Goal: Transaction & Acquisition: Purchase product/service

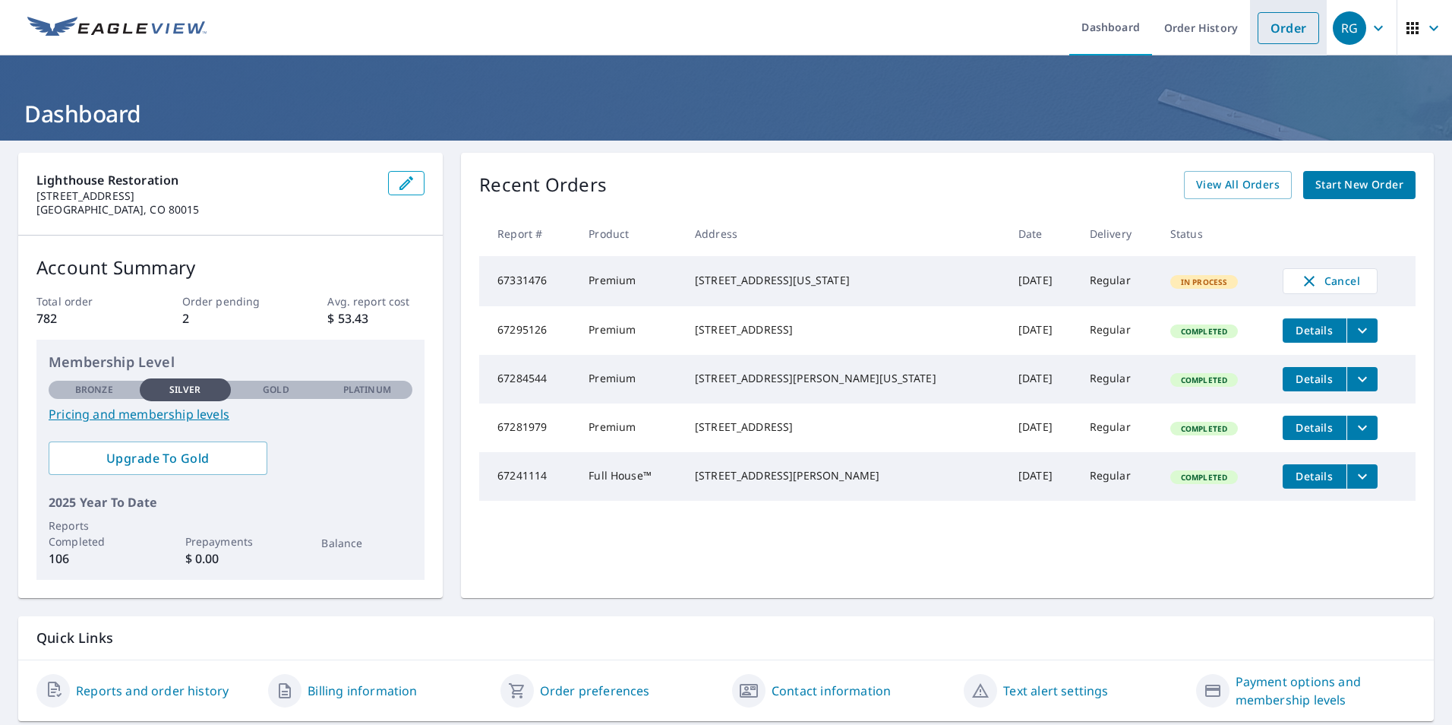
click at [1261, 37] on link "Order" at bounding box center [1289, 28] width 62 height 32
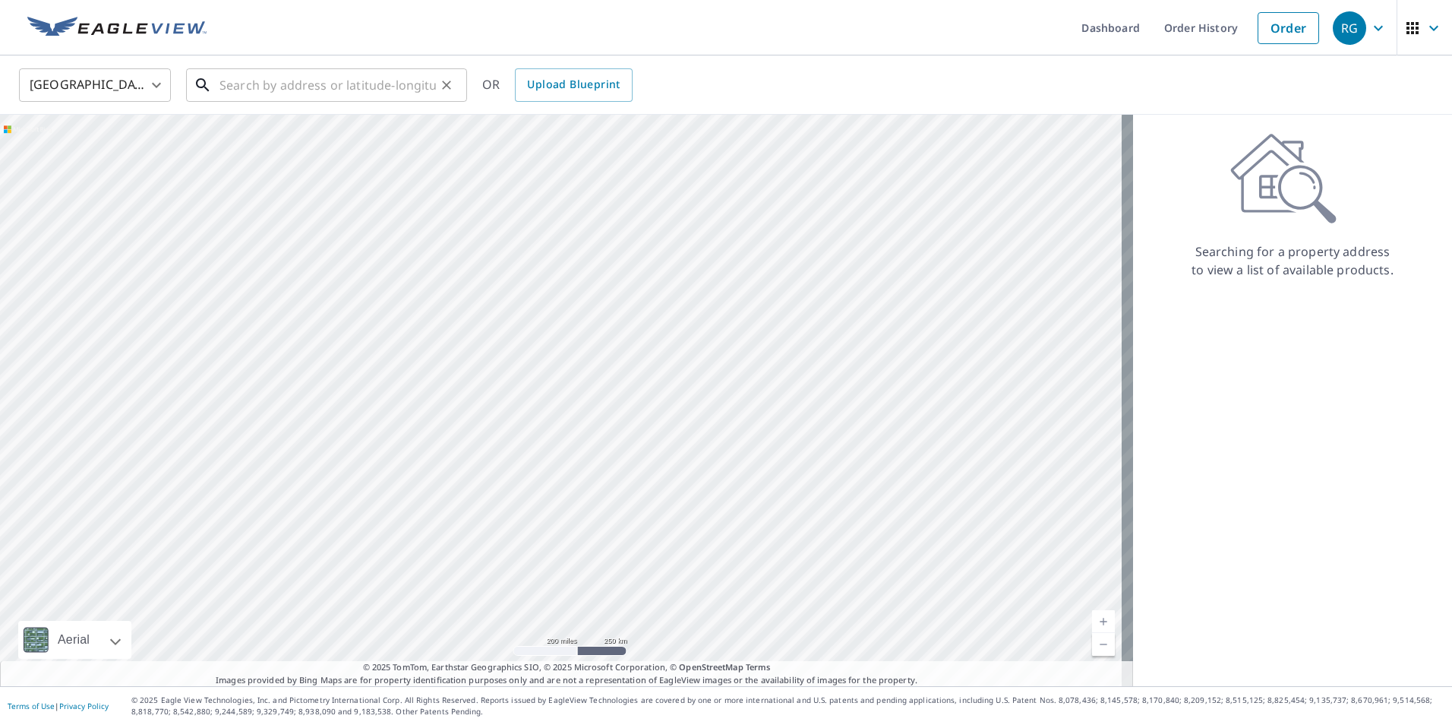
click at [294, 86] on input "text" at bounding box center [328, 85] width 216 height 43
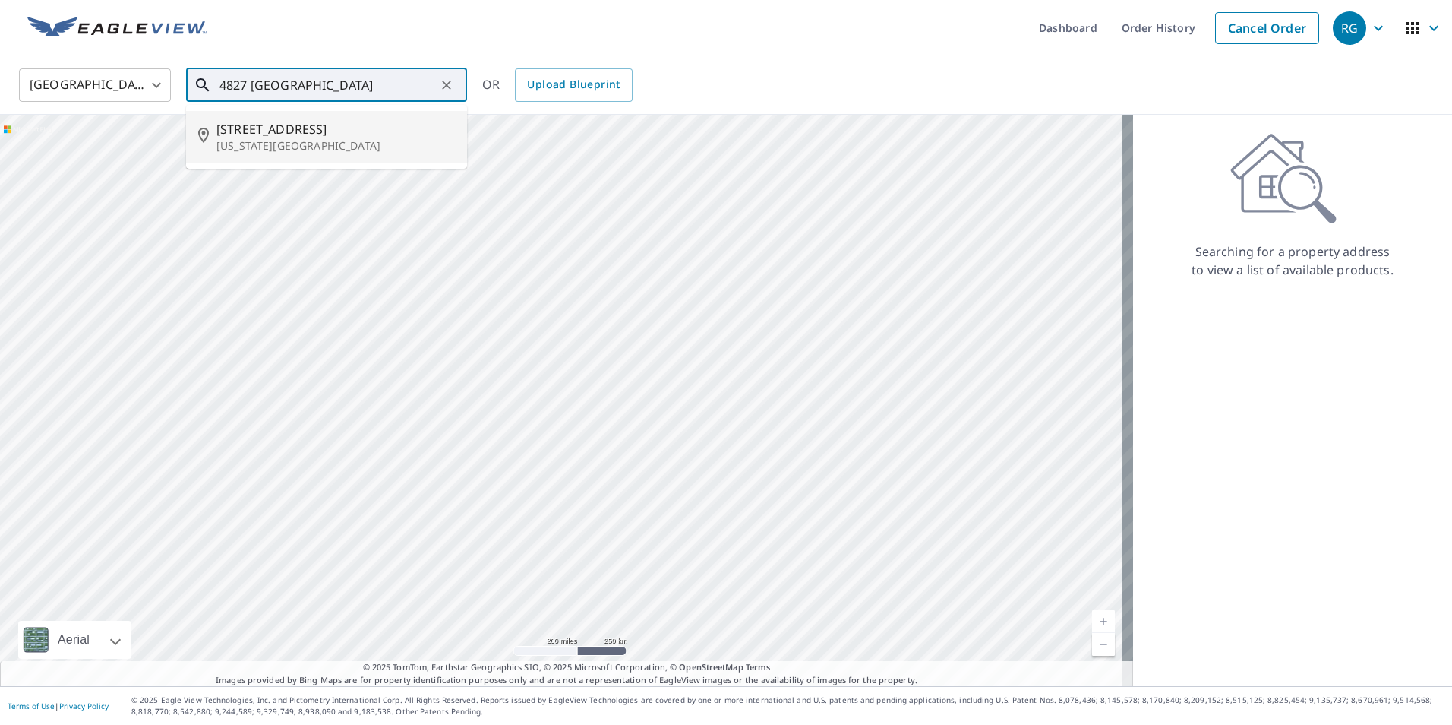
click at [299, 141] on p "[US_STATE][GEOGRAPHIC_DATA]" at bounding box center [335, 145] width 238 height 15
type input "[STREET_ADDRESS][US_STATE]"
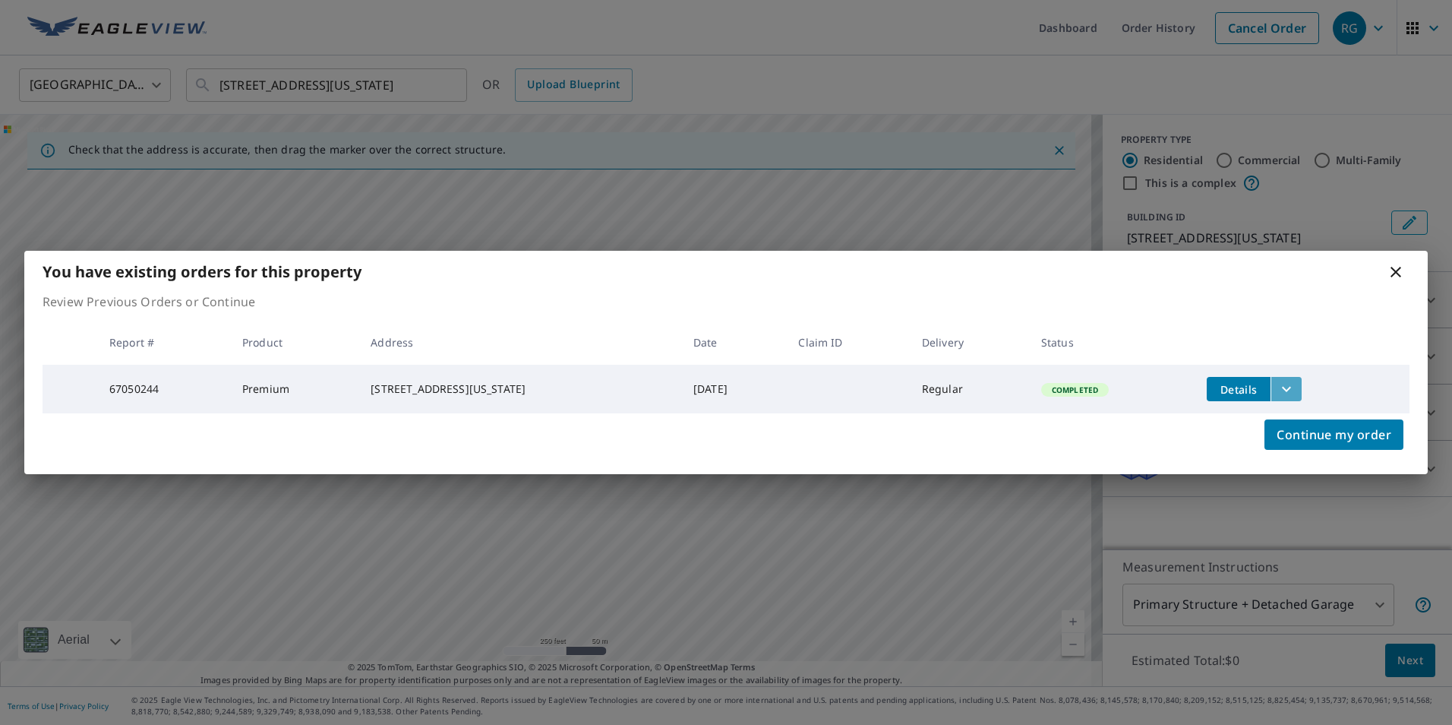
click at [1287, 389] on icon "filesDropdownBtn-67050244" at bounding box center [1287, 389] width 18 height 18
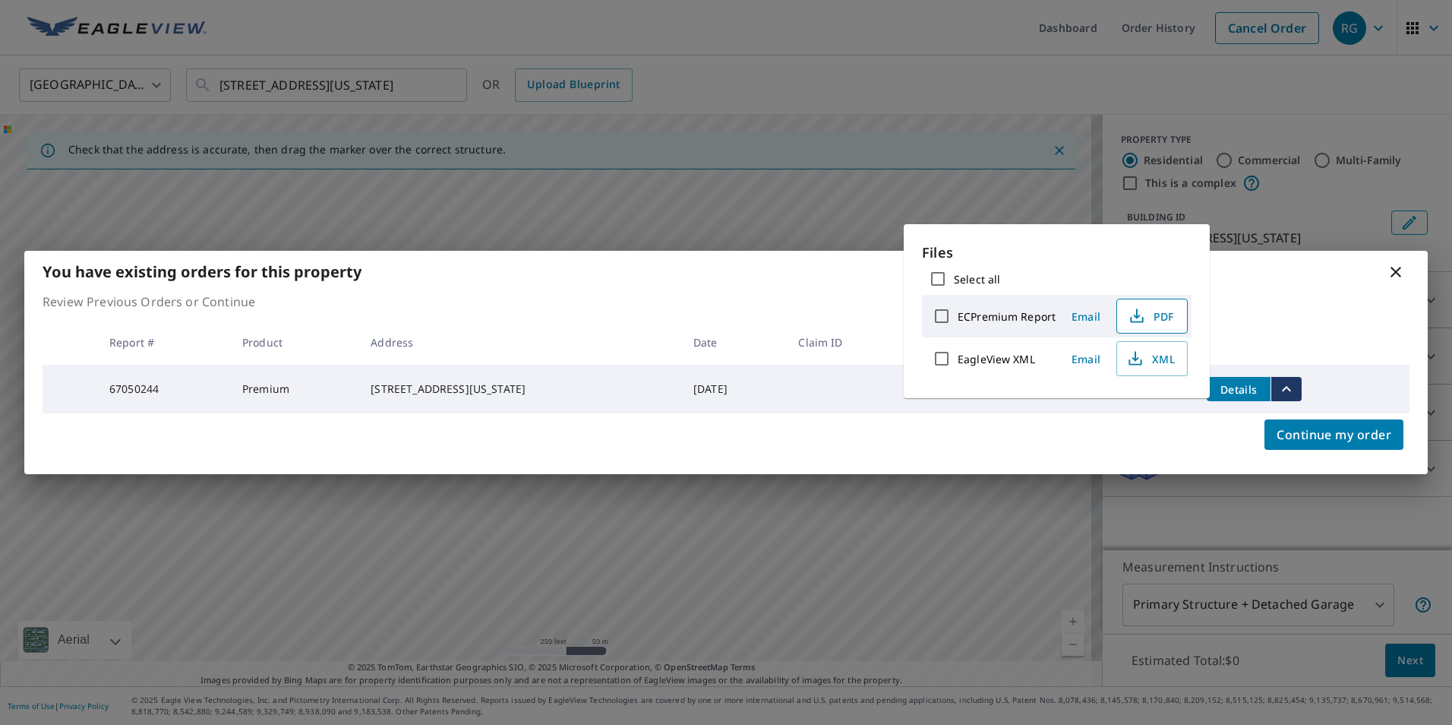
click at [1159, 323] on span "PDF" at bounding box center [1150, 316] width 49 height 18
click at [1363, 445] on span "Continue my order" at bounding box center [1334, 434] width 115 height 21
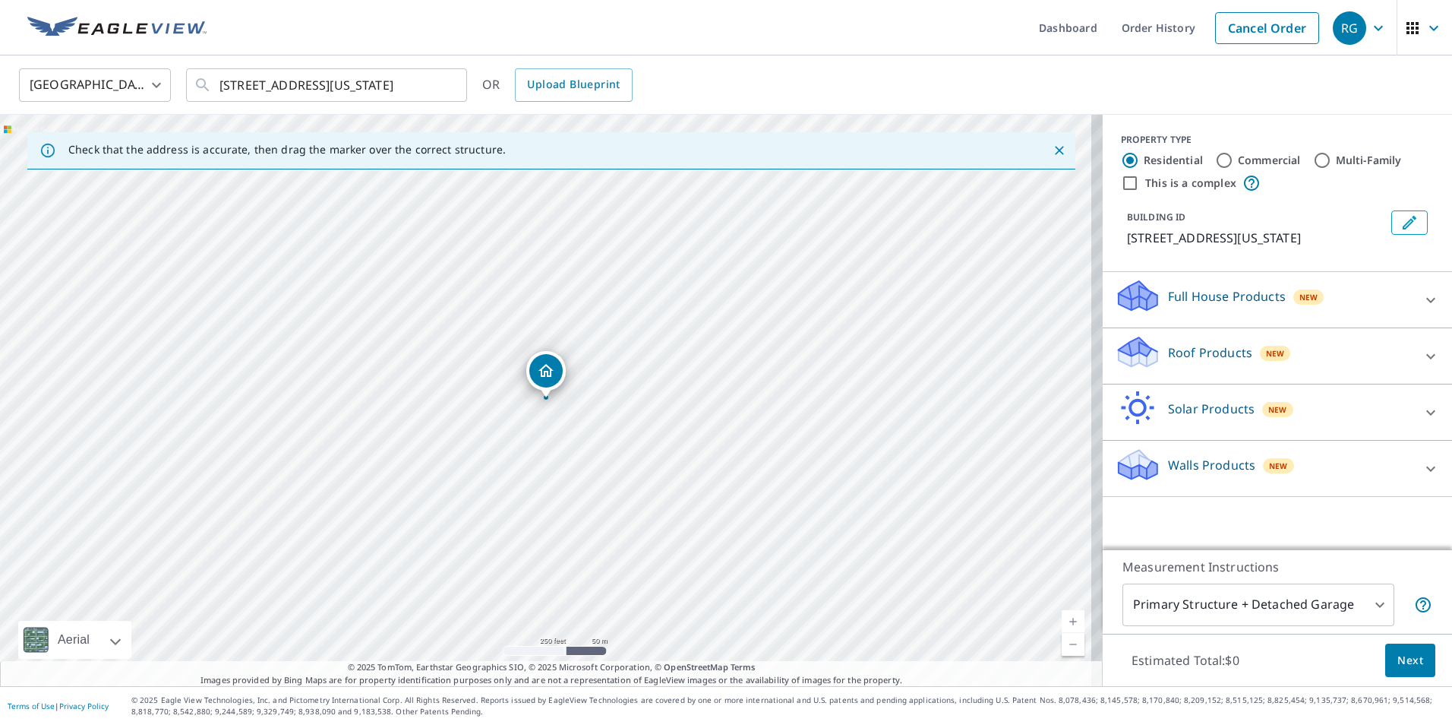
click at [1284, 607] on body "RG RG Dashboard Order History Cancel Order RG [GEOGRAPHIC_DATA] [GEOGRAPHIC_DAT…" at bounding box center [726, 362] width 1452 height 725
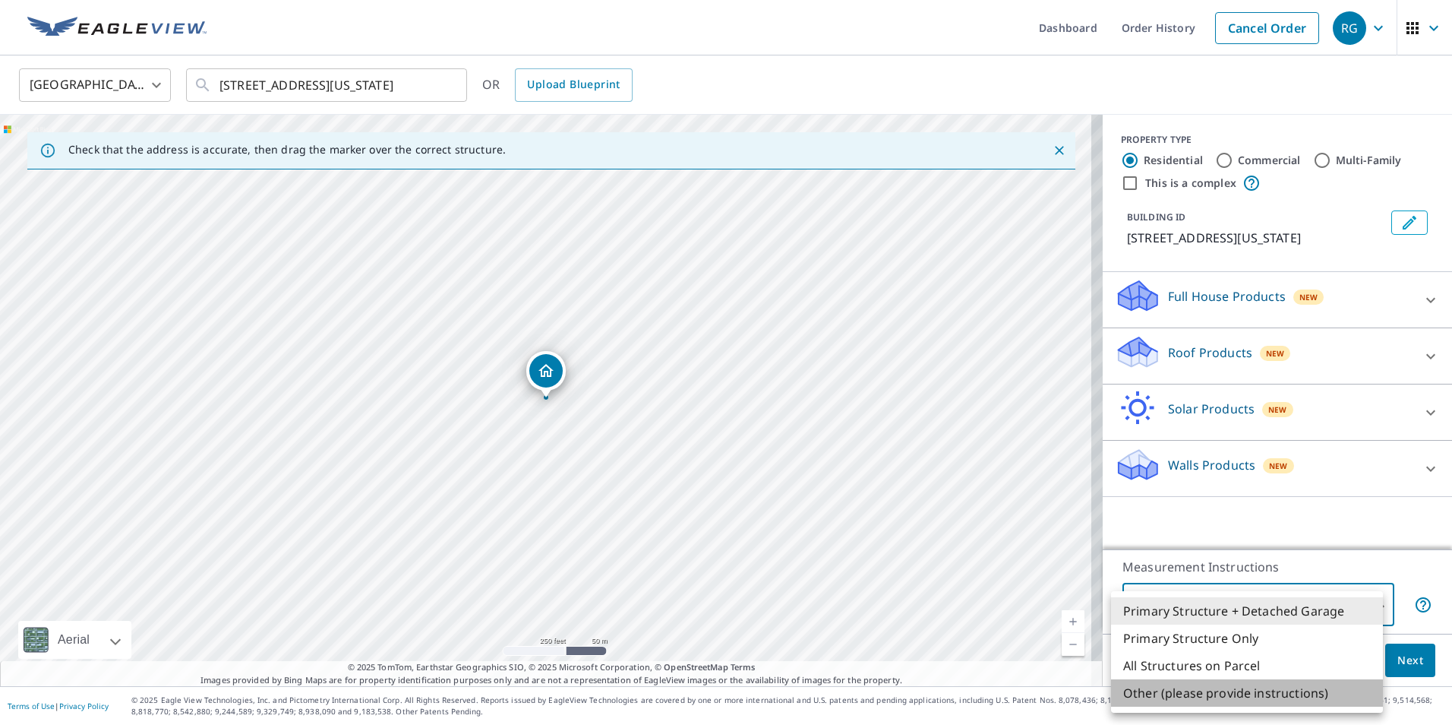
click at [1229, 690] on li "Other (please provide instructions)" at bounding box center [1247, 692] width 272 height 27
type input "5"
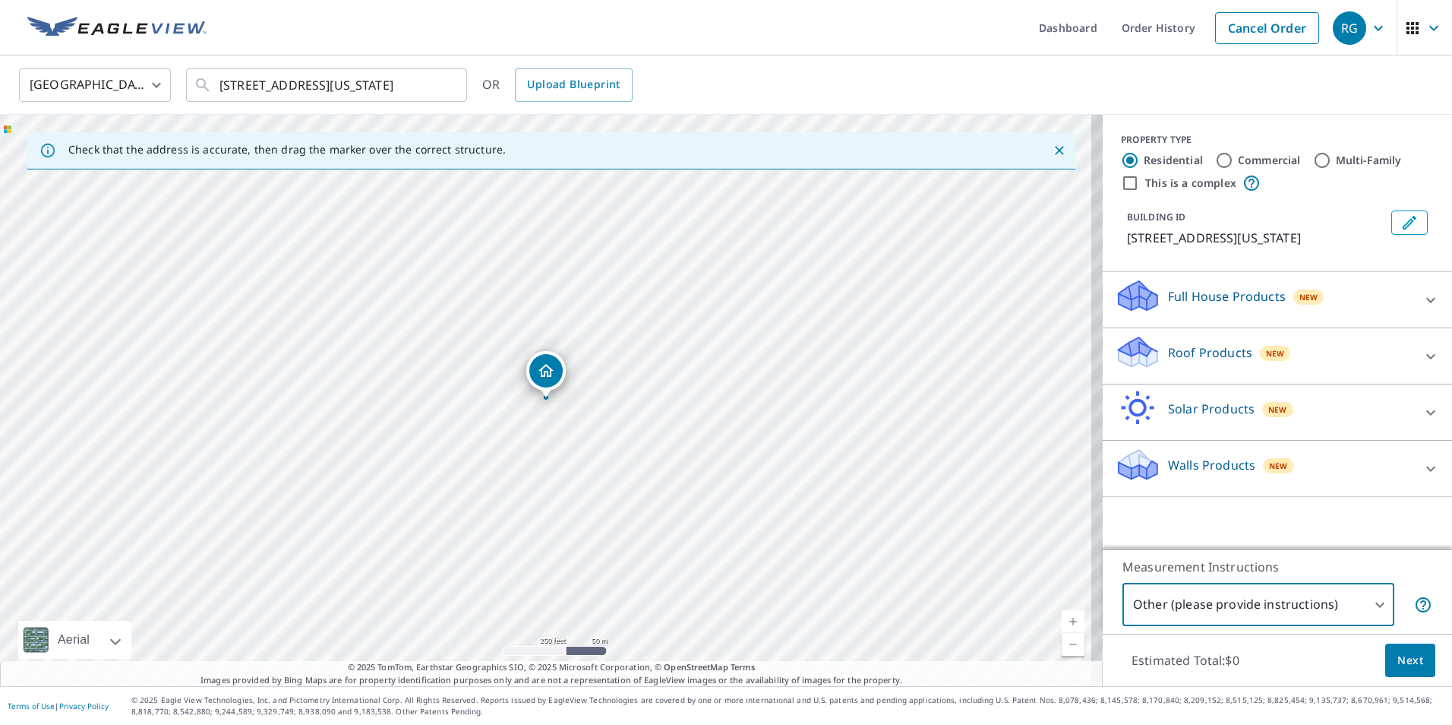
click at [1186, 355] on p "Roof Products" at bounding box center [1210, 352] width 84 height 18
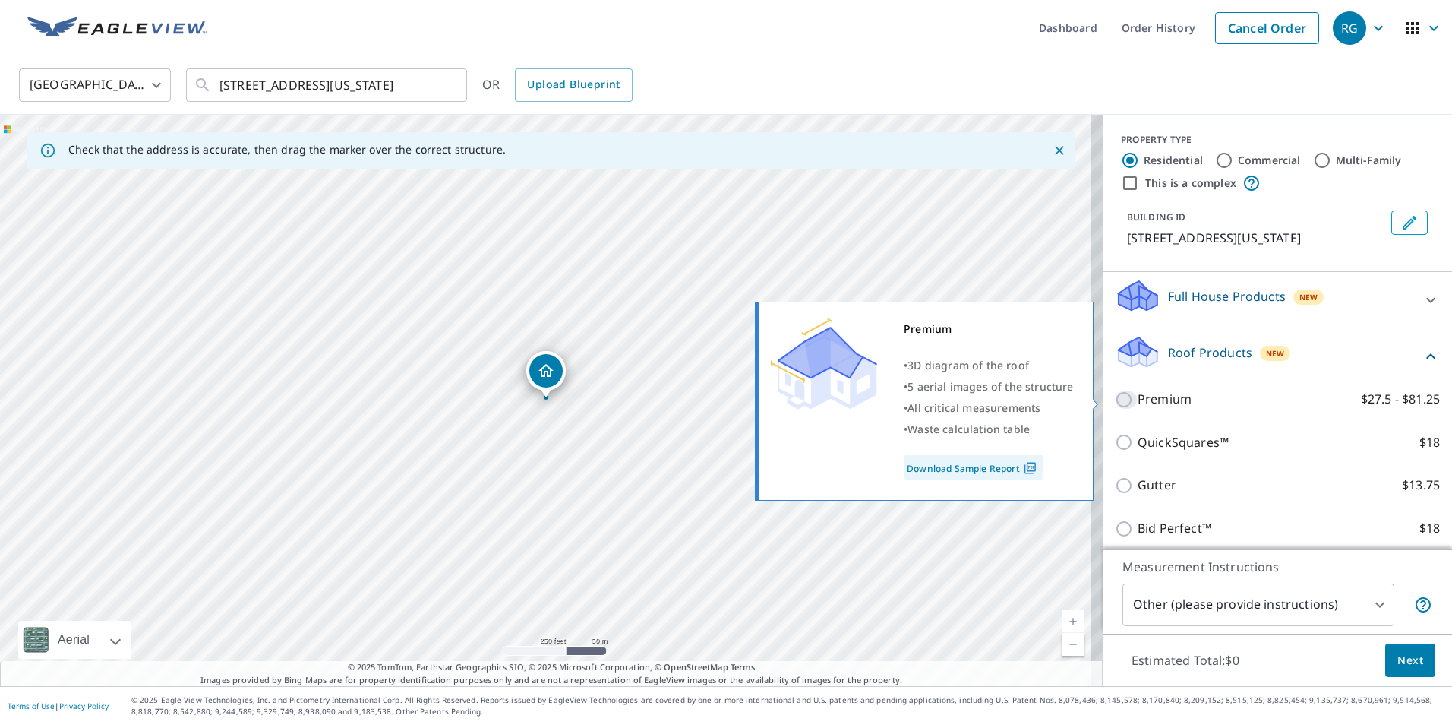
click at [1115, 400] on input "Premium $27.5 - $81.25" at bounding box center [1126, 399] width 23 height 18
checkbox input "true"
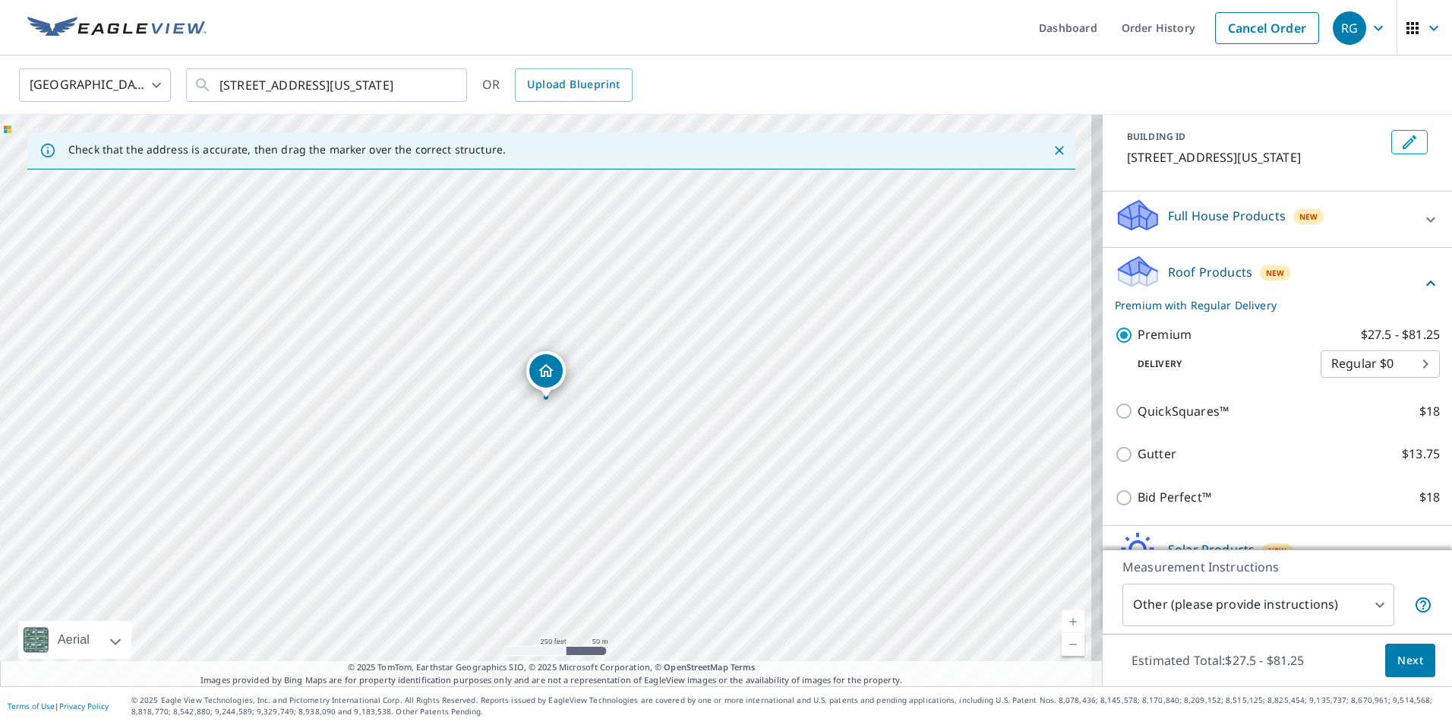
scroll to position [169, 0]
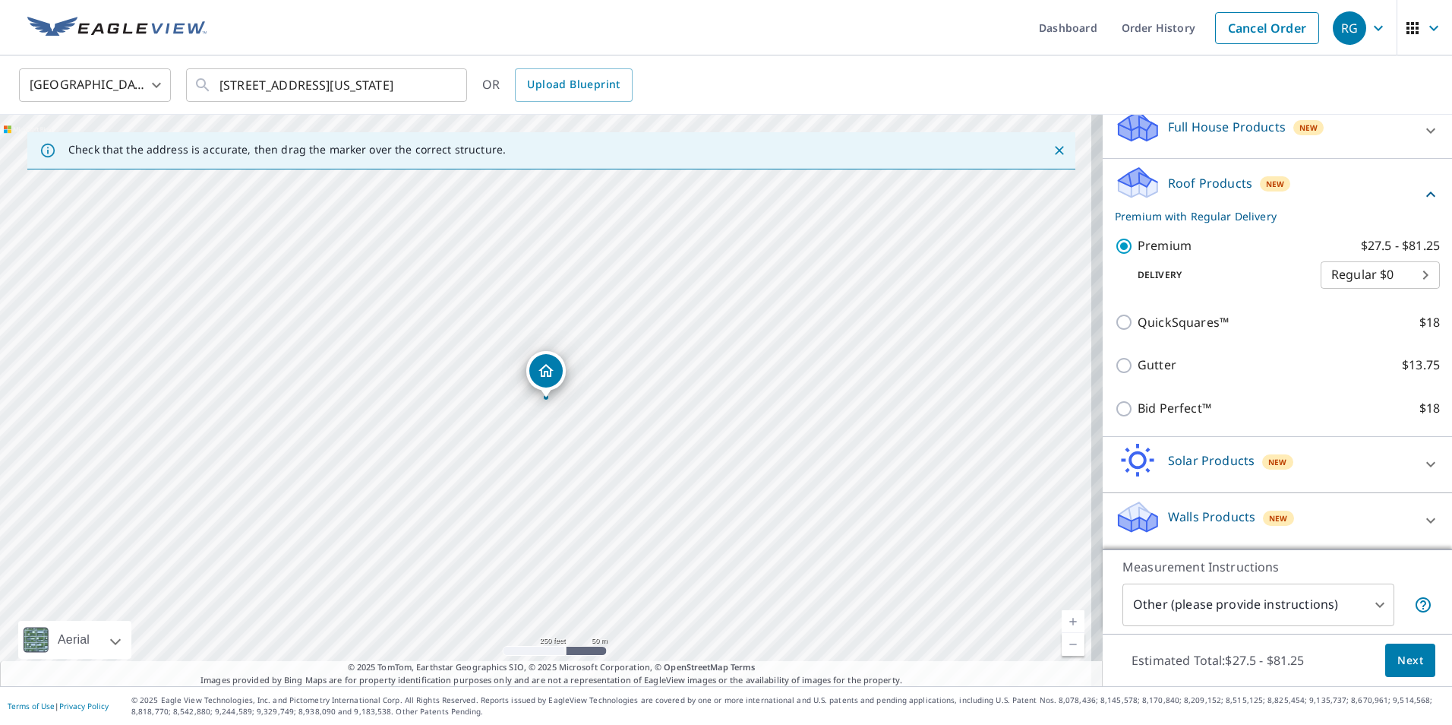
click at [1410, 662] on span "Next" at bounding box center [1411, 660] width 26 height 19
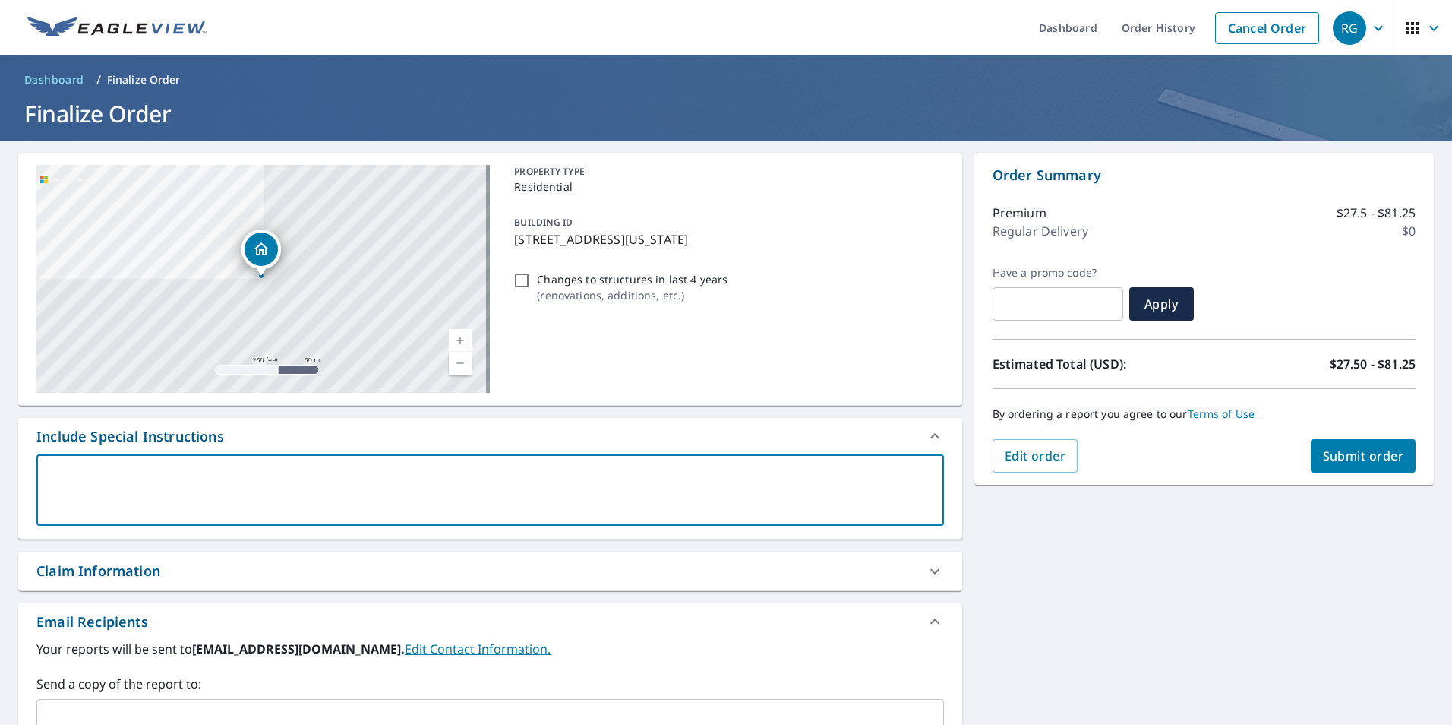
click at [278, 498] on textarea at bounding box center [490, 490] width 886 height 43
type textarea "N"
type textarea "x"
type textarea "Ne"
type textarea "x"
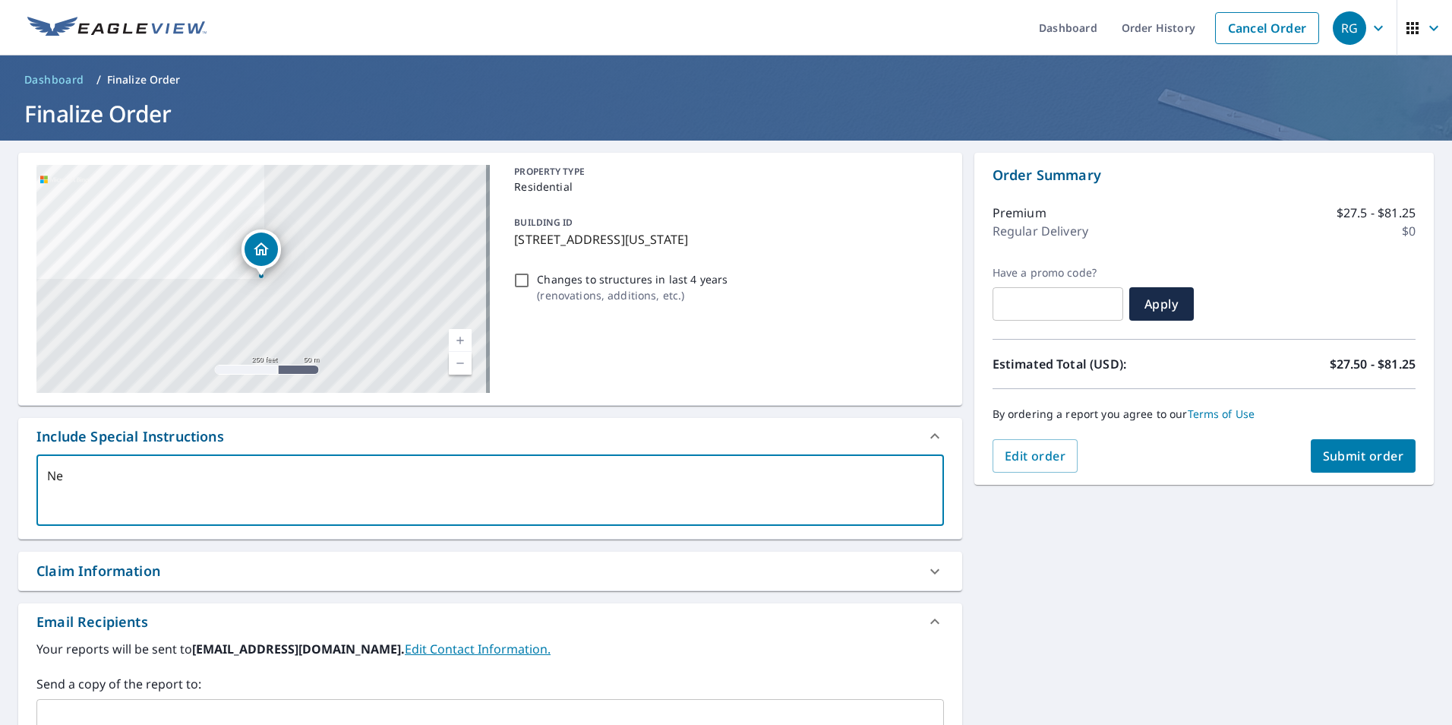
type textarea "Nee"
type textarea "x"
type textarea "Need"
type textarea "x"
type textarea "Need"
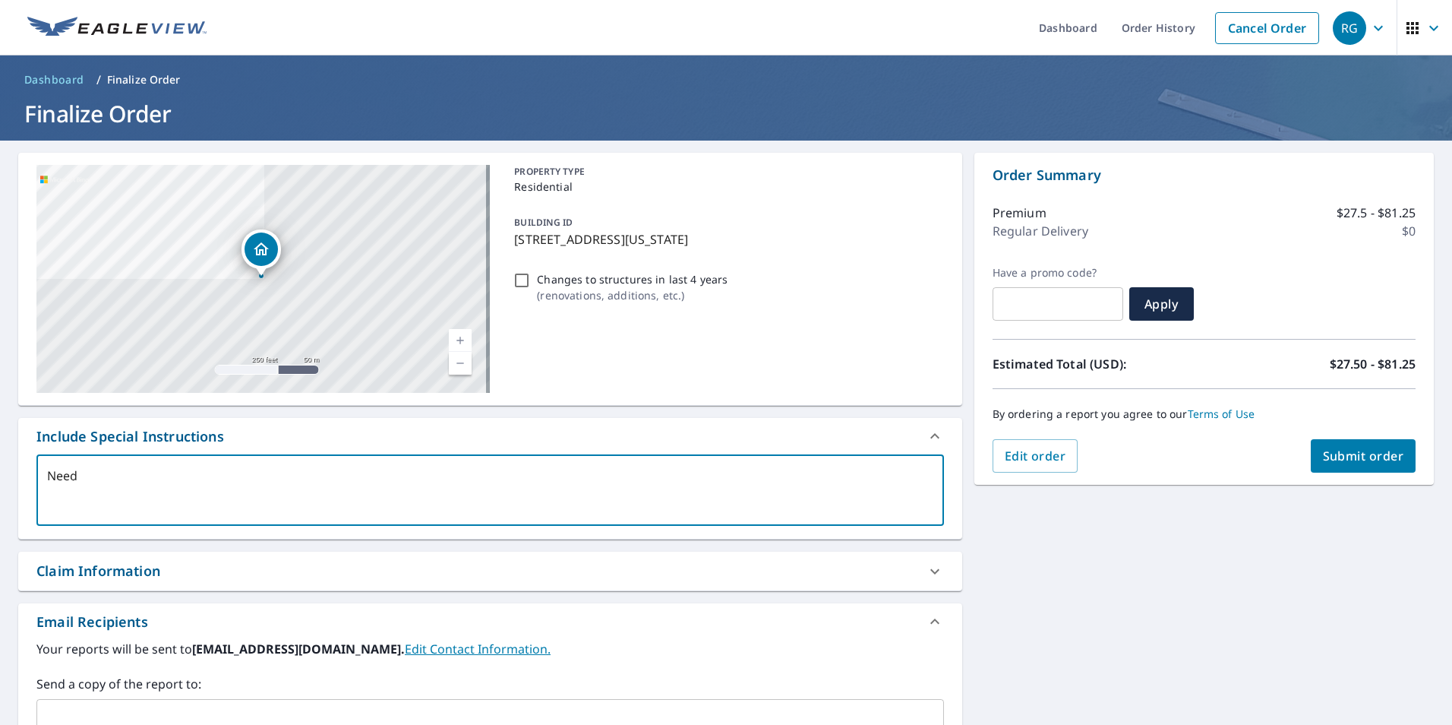
type textarea "x"
type textarea "Need i"
type textarea "x"
type textarea "Need in"
type textarea "x"
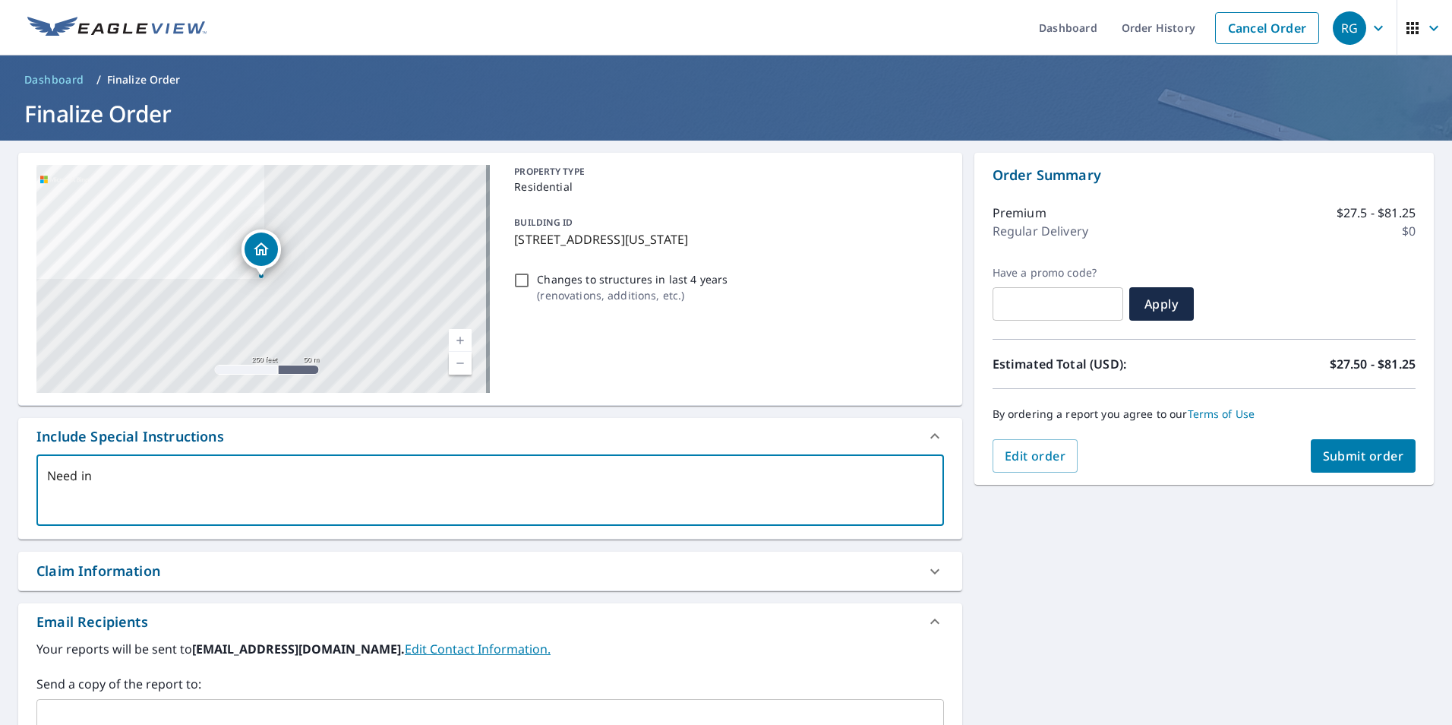
type textarea "Need inf"
type textarea "x"
type textarea "Need info"
type textarea "x"
type textarea "Need infor"
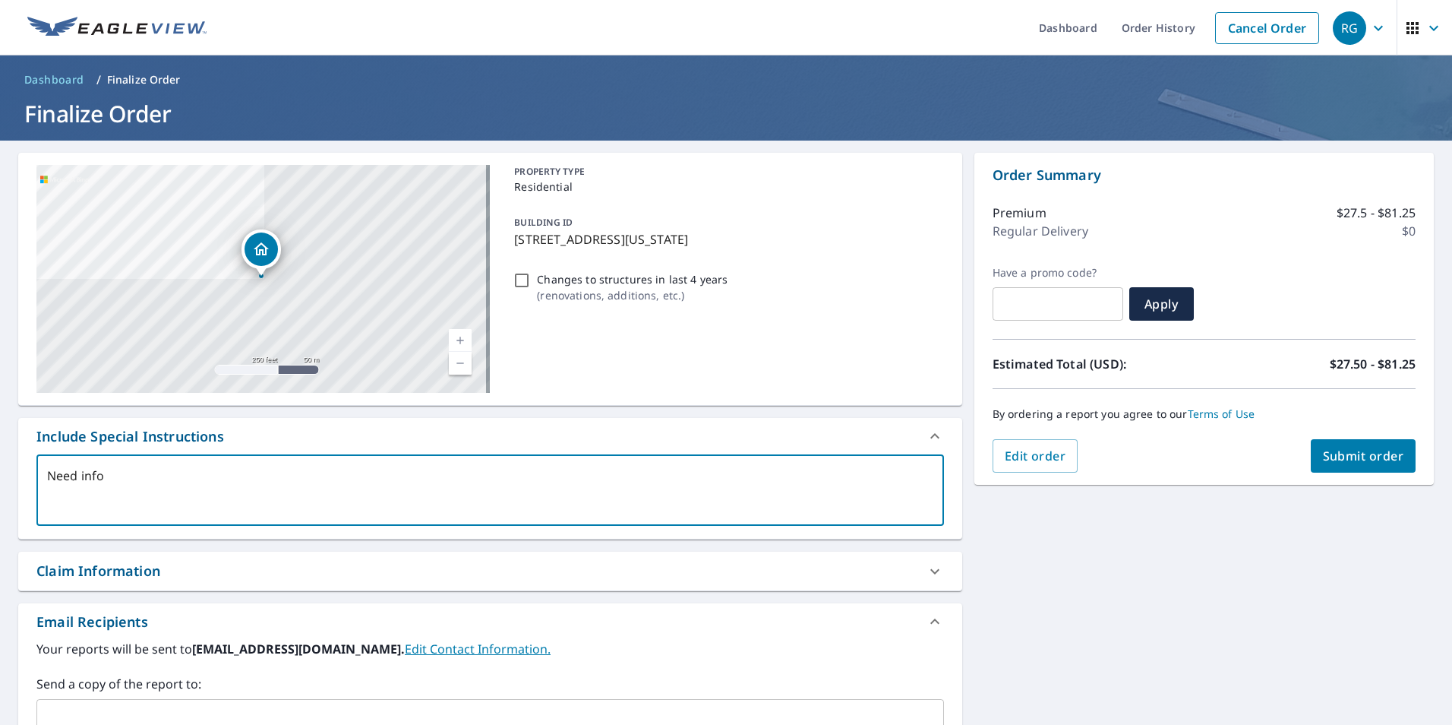
type textarea "x"
type textarea "Need inform"
type textarea "x"
type textarea "Need informa"
type textarea "x"
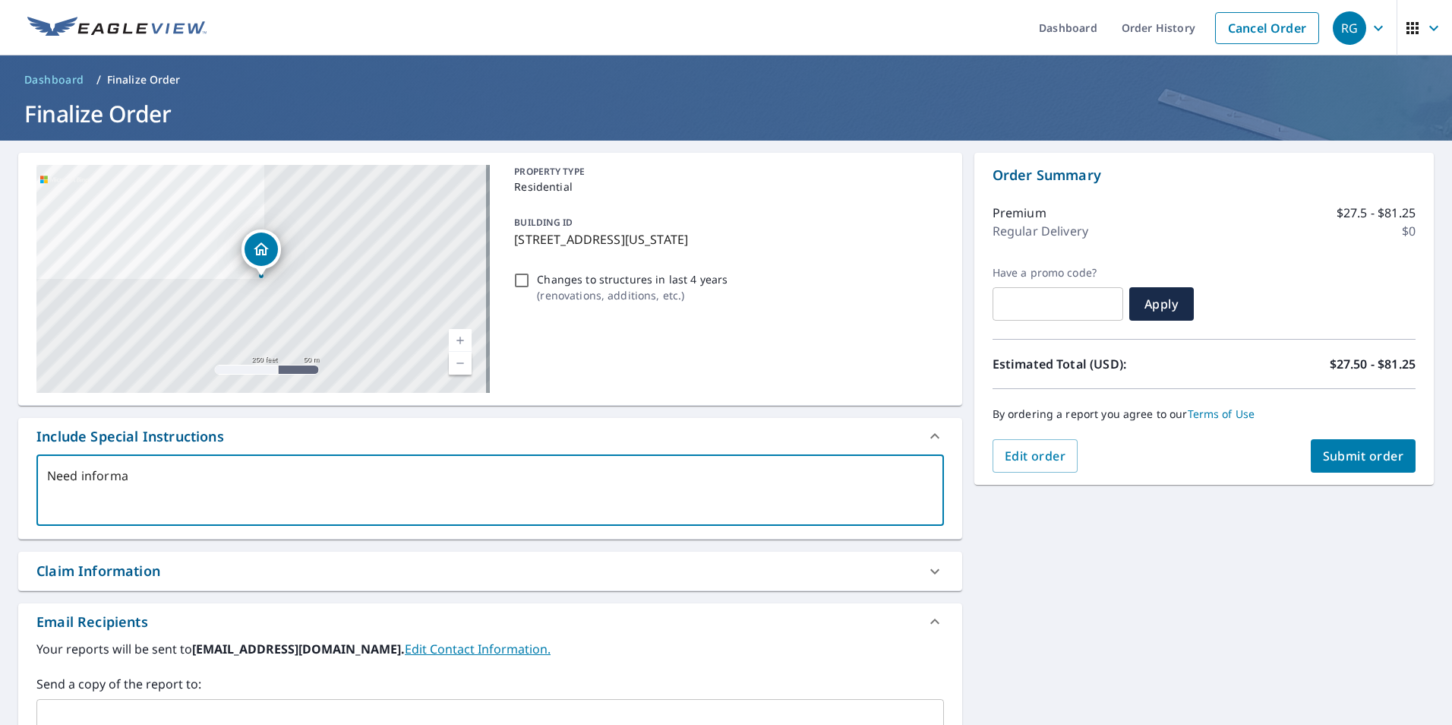
type textarea "Need informat"
type textarea "x"
type textarea "Need informati"
type textarea "x"
type textarea "Need informatio"
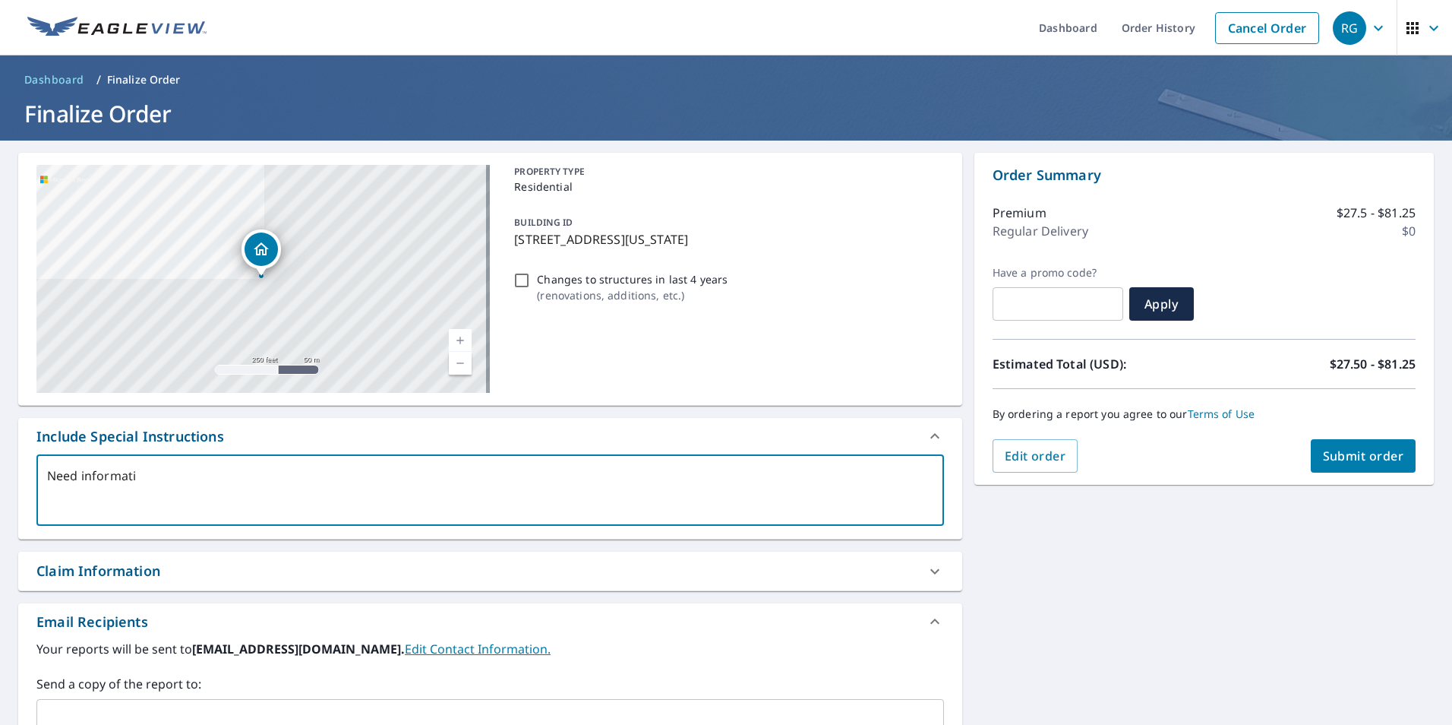
type textarea "x"
type textarea "Need information"
type textarea "x"
type textarea "Need information"
type textarea "x"
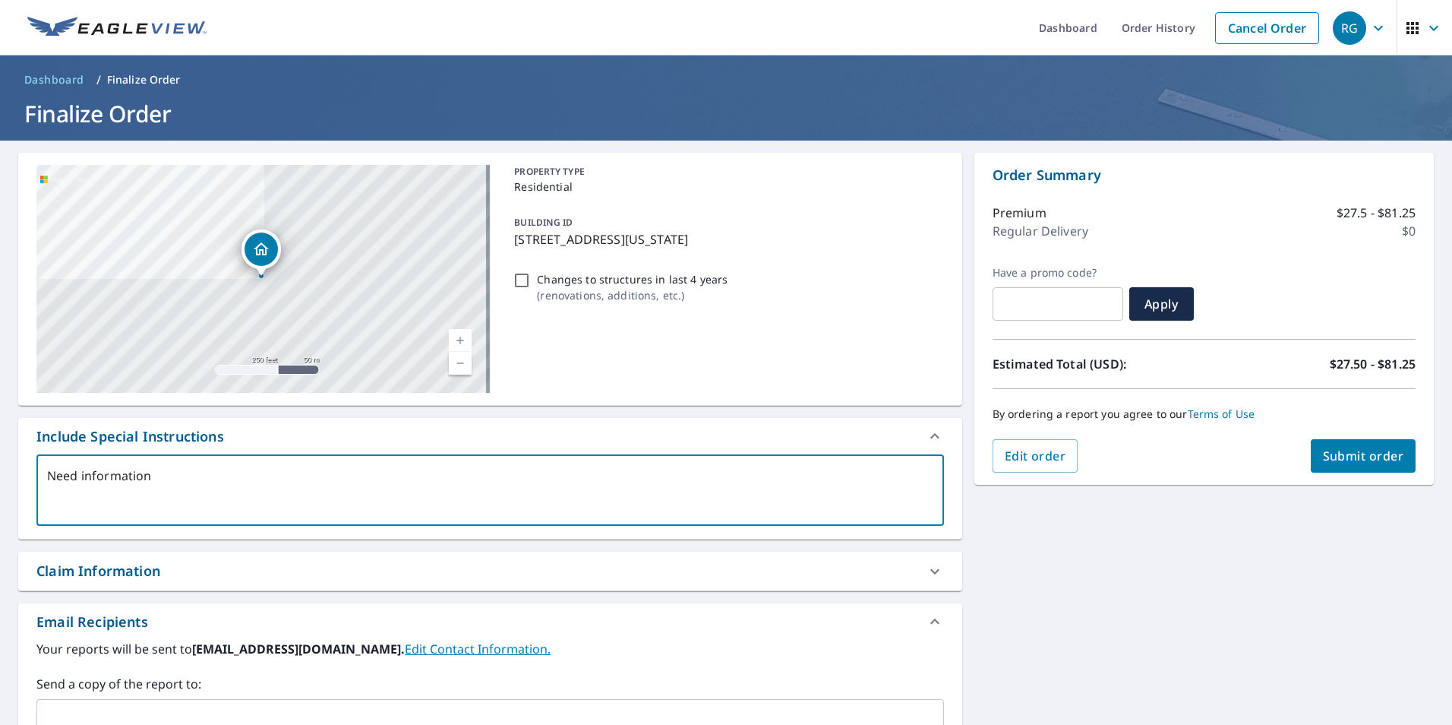
type textarea "Need information o"
type textarea "x"
type textarea "Need information on"
type textarea "x"
type textarea "Need information on"
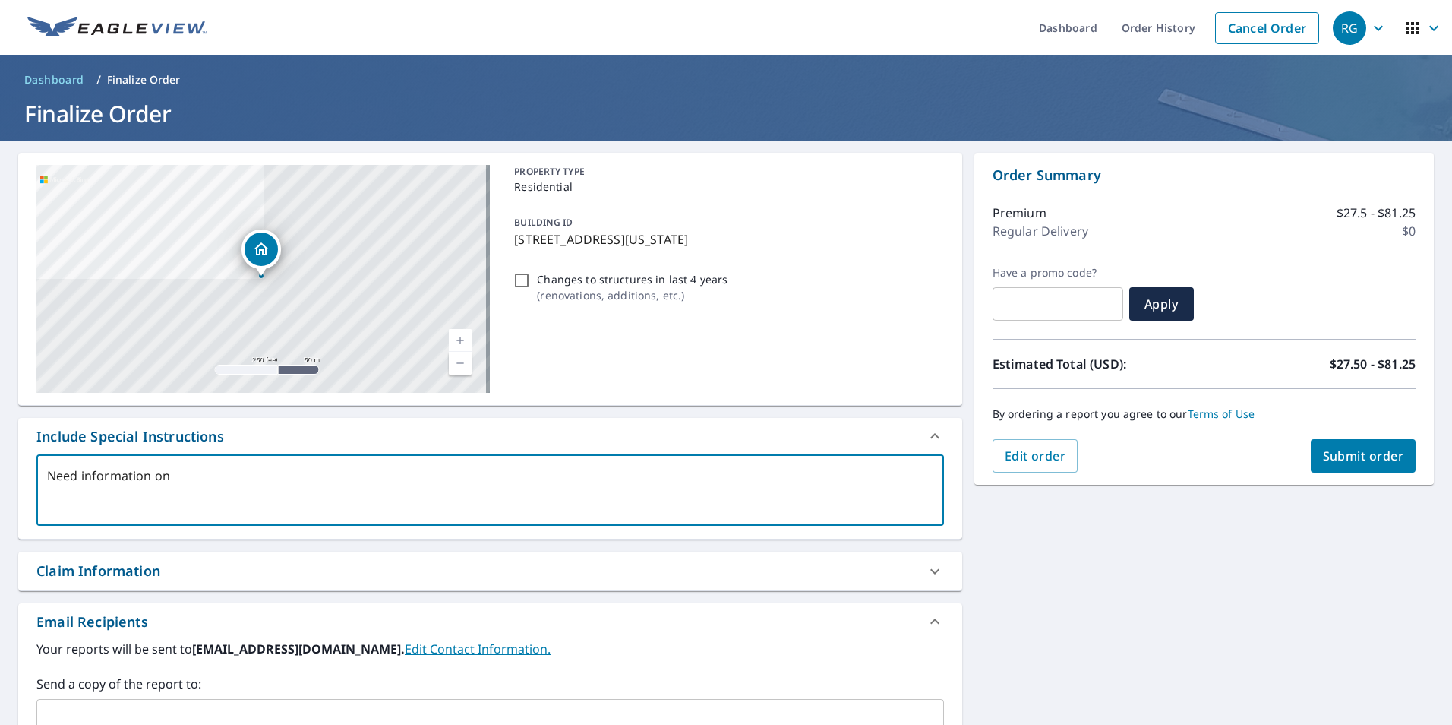
type textarea "x"
type textarea "Need information on t"
type textarea "x"
type textarea "Need information on th"
type textarea "x"
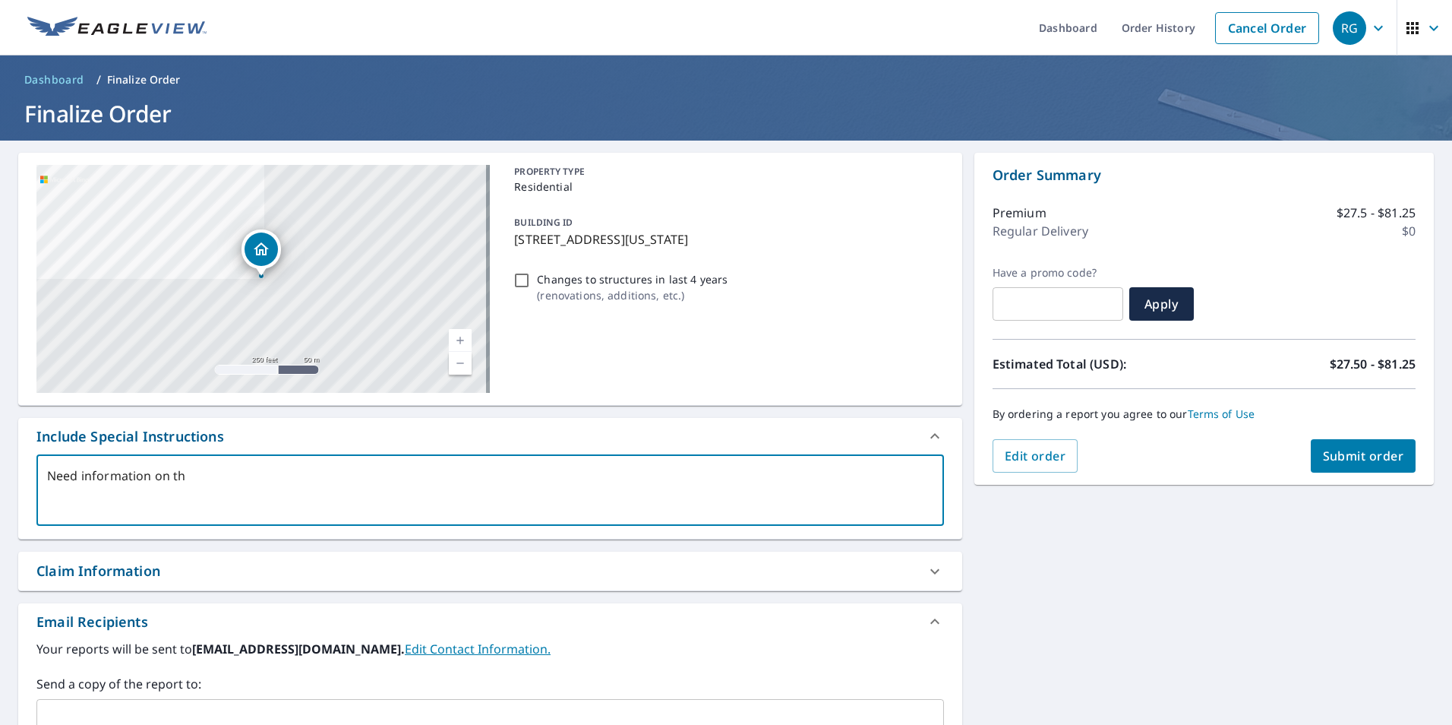
type textarea "Need information on the"
type textarea "x"
type textarea "Need information on the"
type textarea "x"
type textarea "Need information on the d"
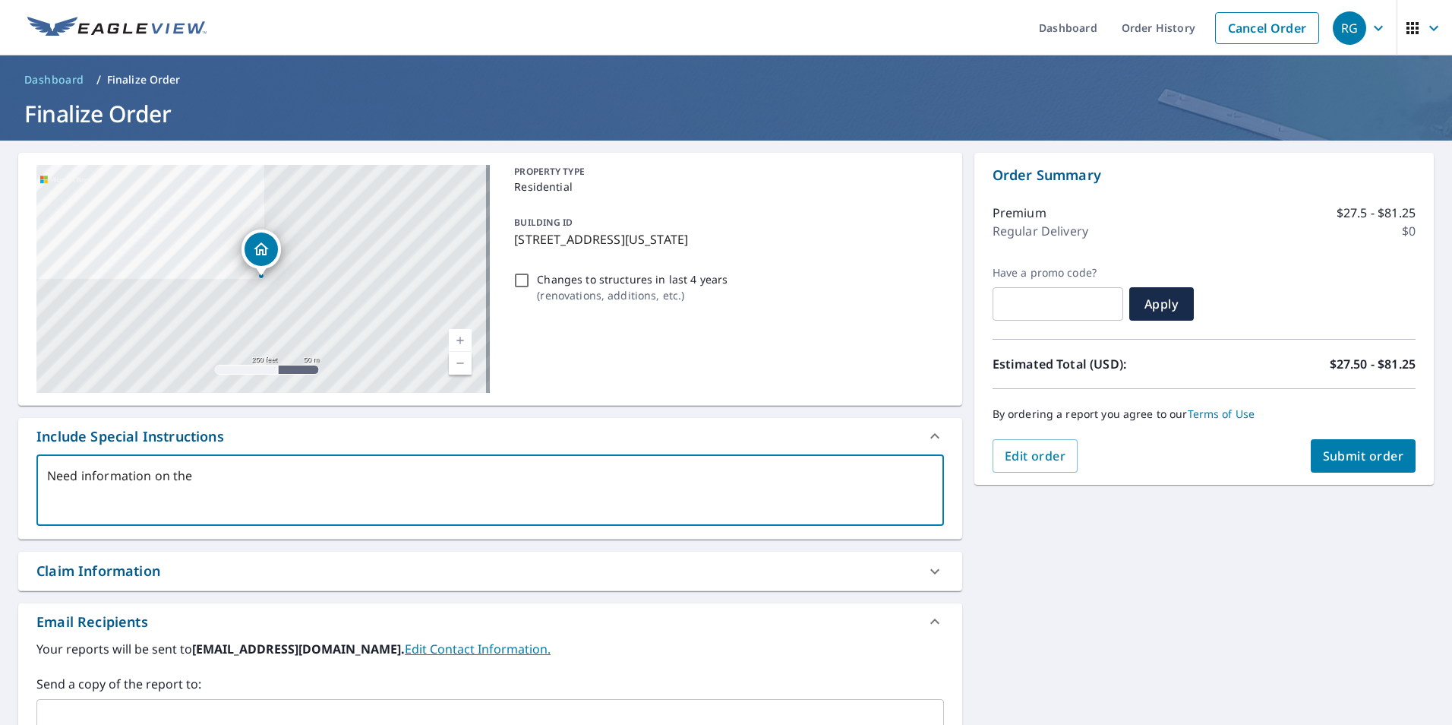
type textarea "x"
type textarea "Need information on the de"
type textarea "x"
type textarea "Need information on the det"
type textarea "x"
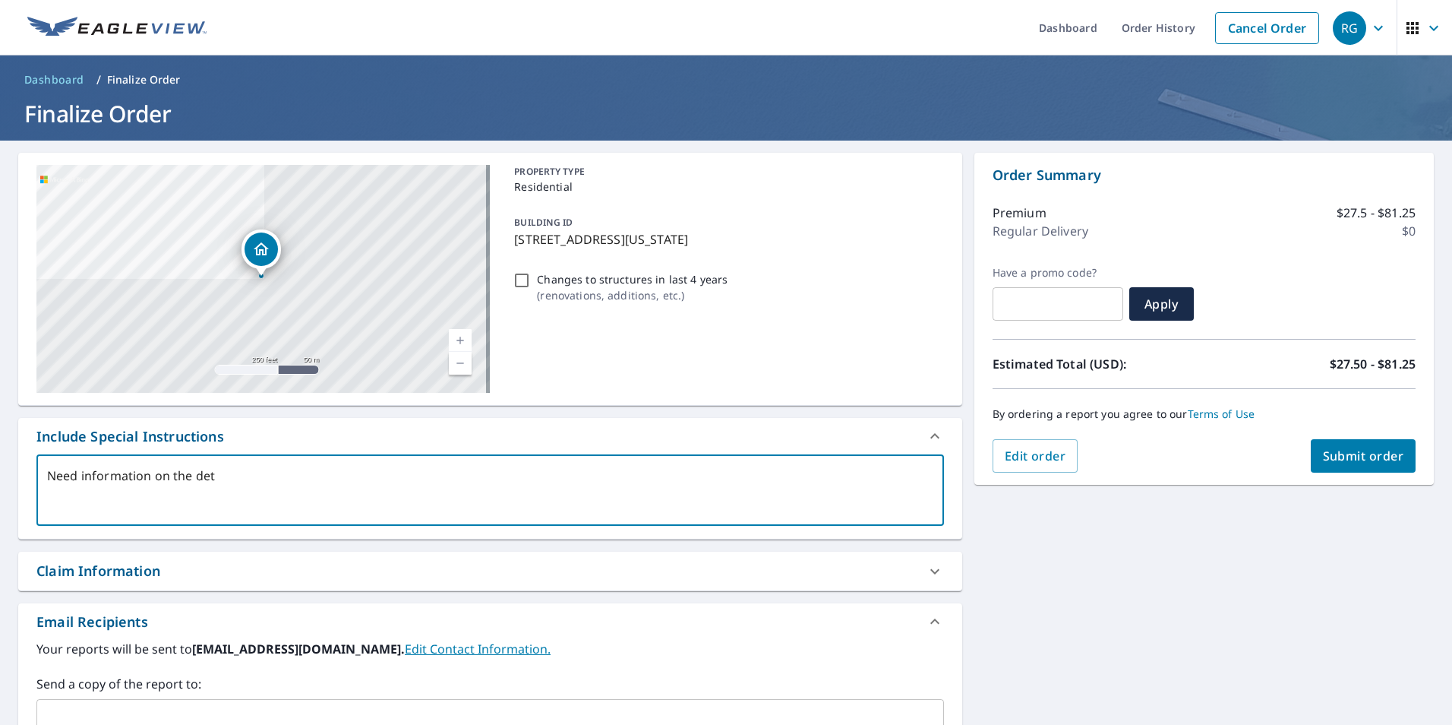
type textarea "Need information on the deta"
type textarea "x"
type textarea "Need information on the detac"
type textarea "x"
type textarea "Need information on the detach"
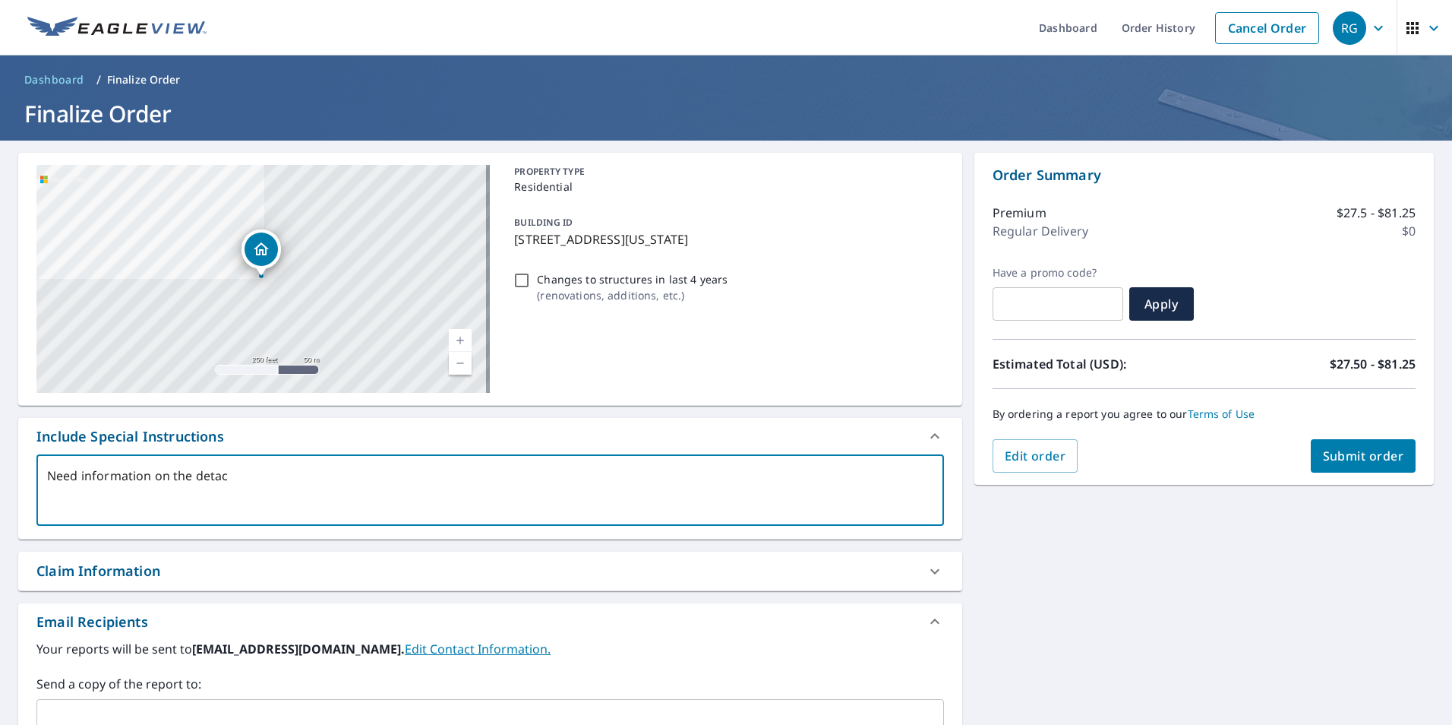
type textarea "x"
type textarea "Need information on the detache"
type textarea "x"
type textarea "Need information on the detached"
type textarea "x"
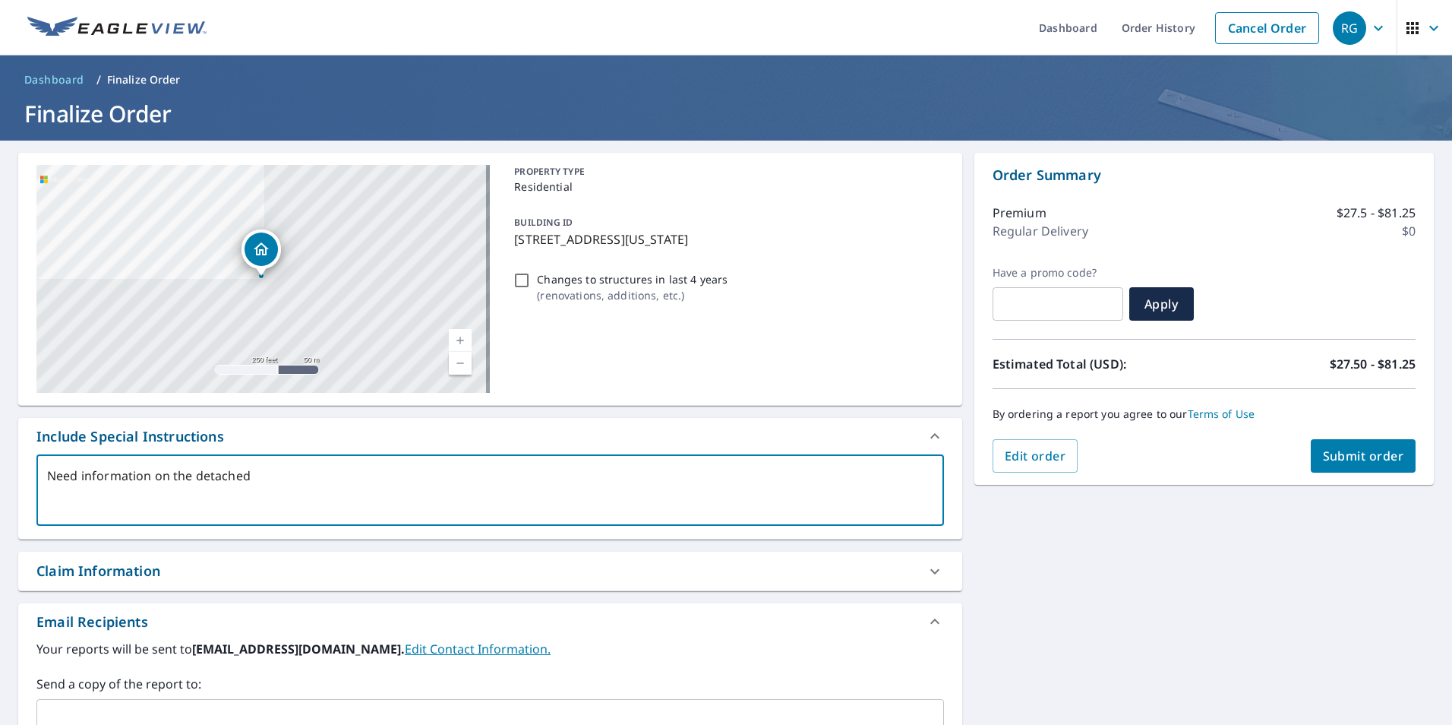
type textarea "Need information on the detached"
type textarea "x"
type textarea "Need information on the detached g"
type textarea "x"
type textarea "Need information on the detached ga"
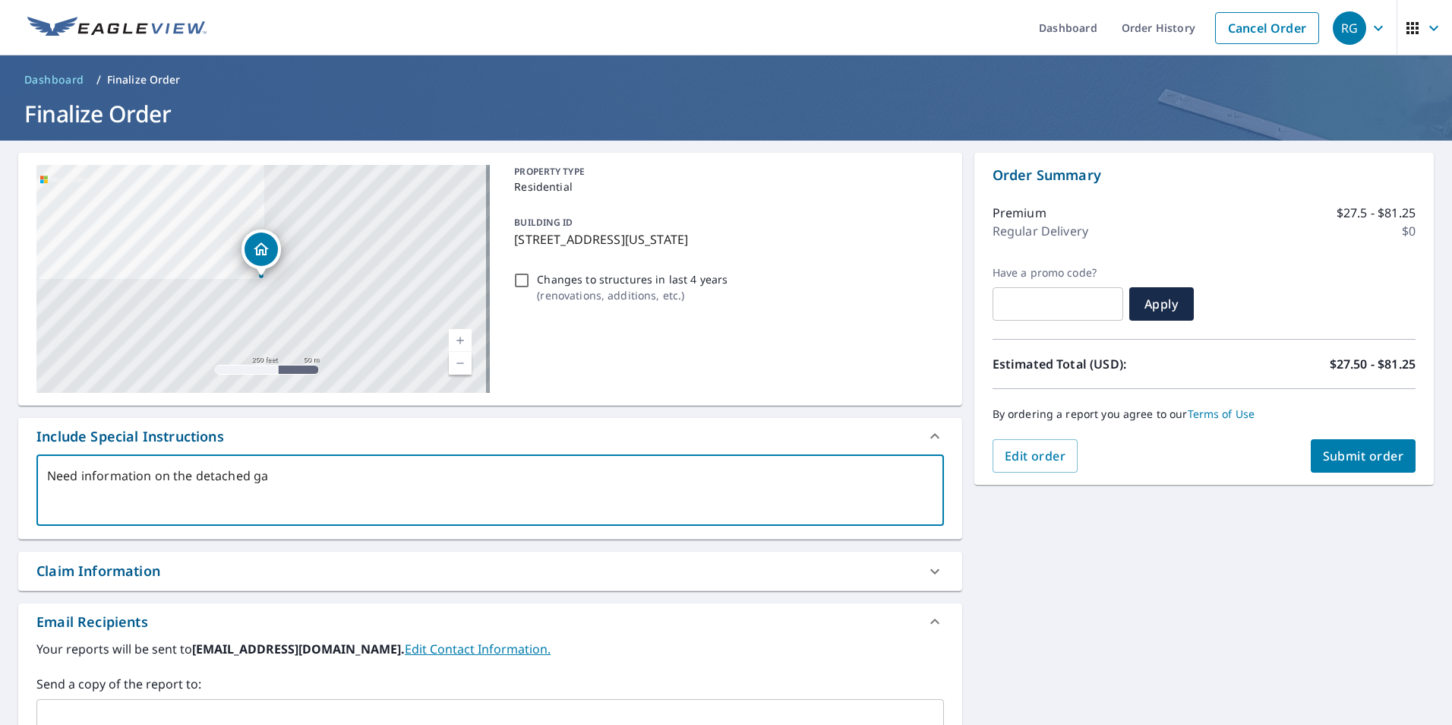
type textarea "x"
type textarea "Need information on the detached gar"
type textarea "x"
type textarea "Need information on the detached gara"
type textarea "x"
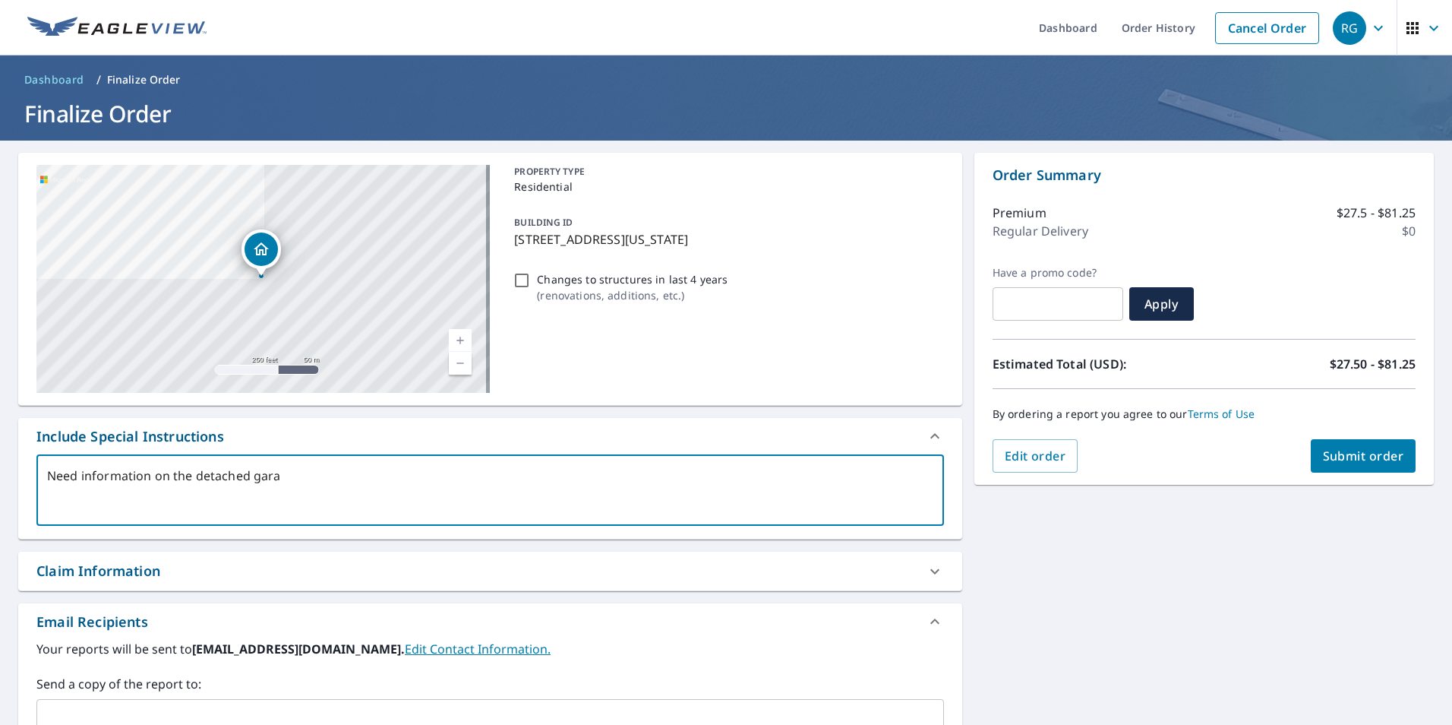
type textarea "Need information on the detached garag"
type textarea "x"
type textarea "Need information on the detached garage"
type textarea "x"
type textarea "Need information on the detached garage"
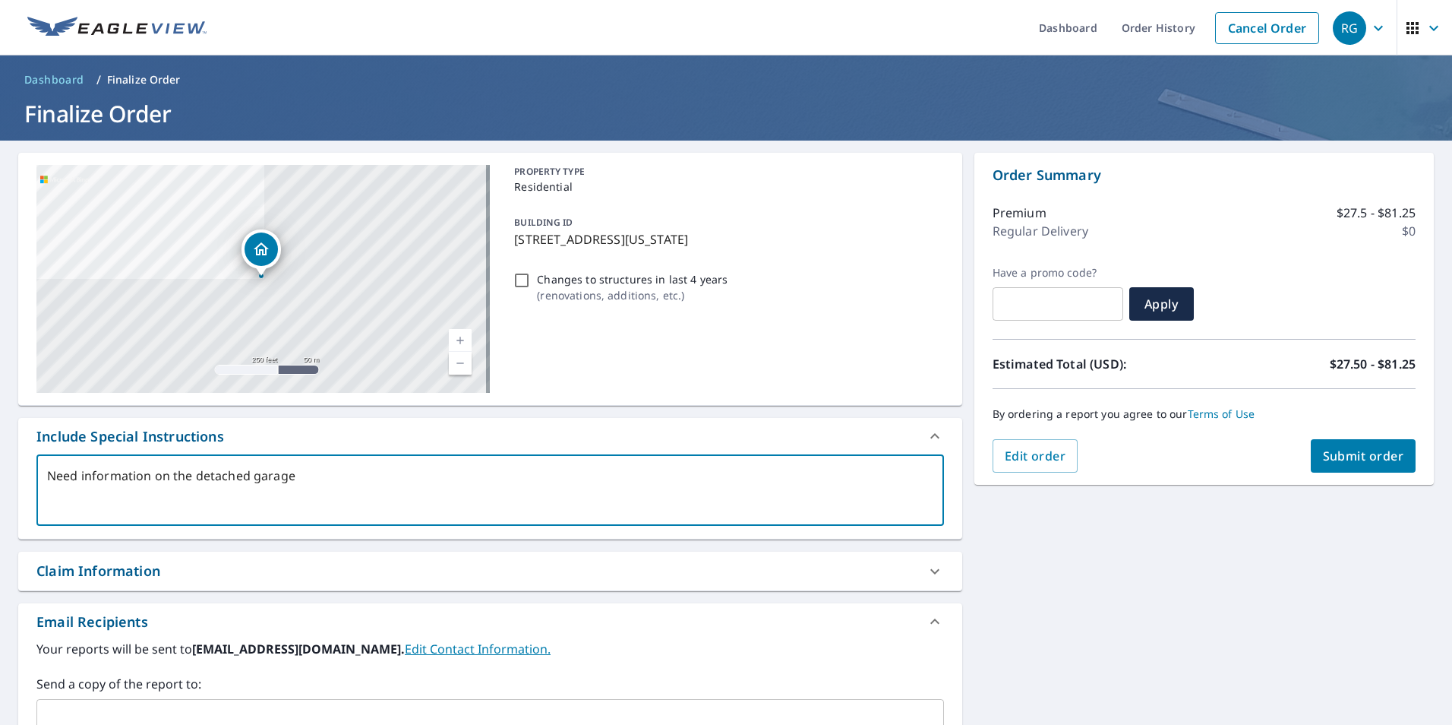
type textarea "x"
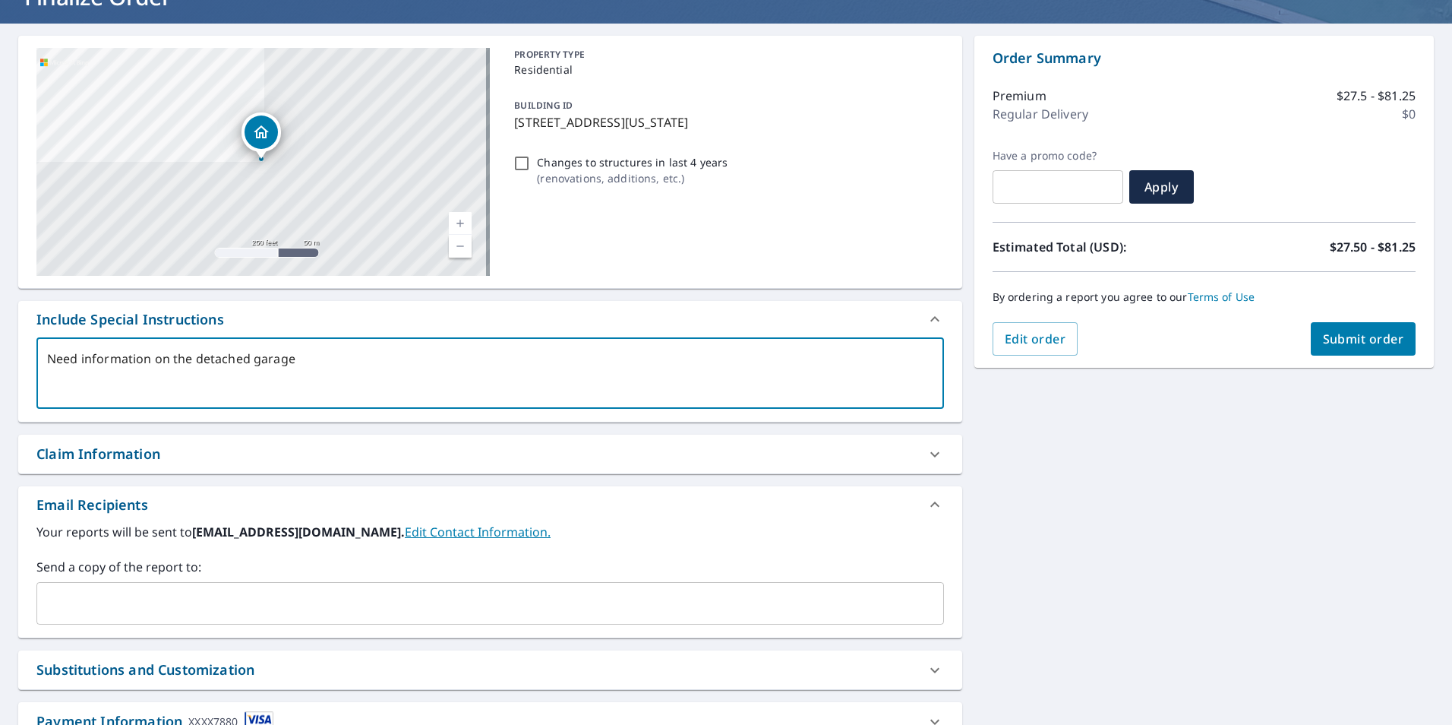
scroll to position [228, 0]
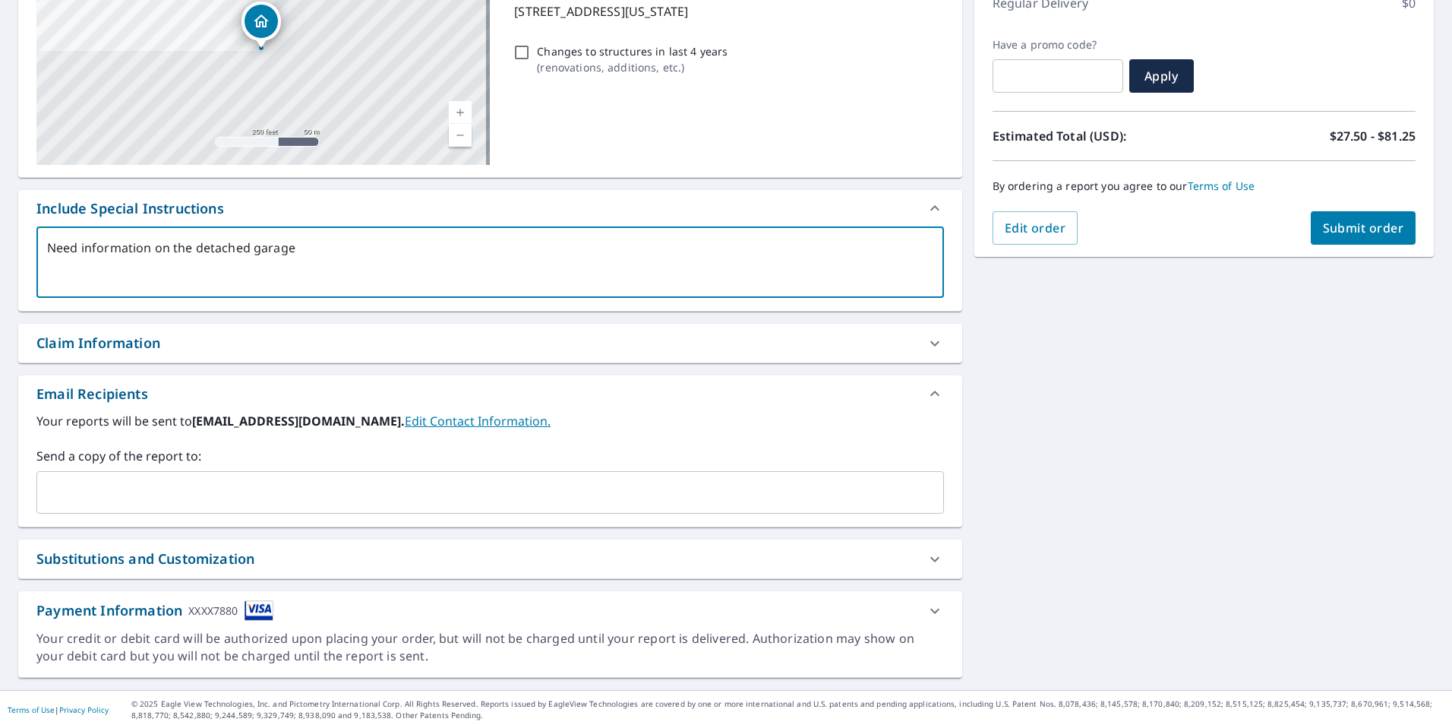
type textarea "Need information on the detached garage"
type textarea "x"
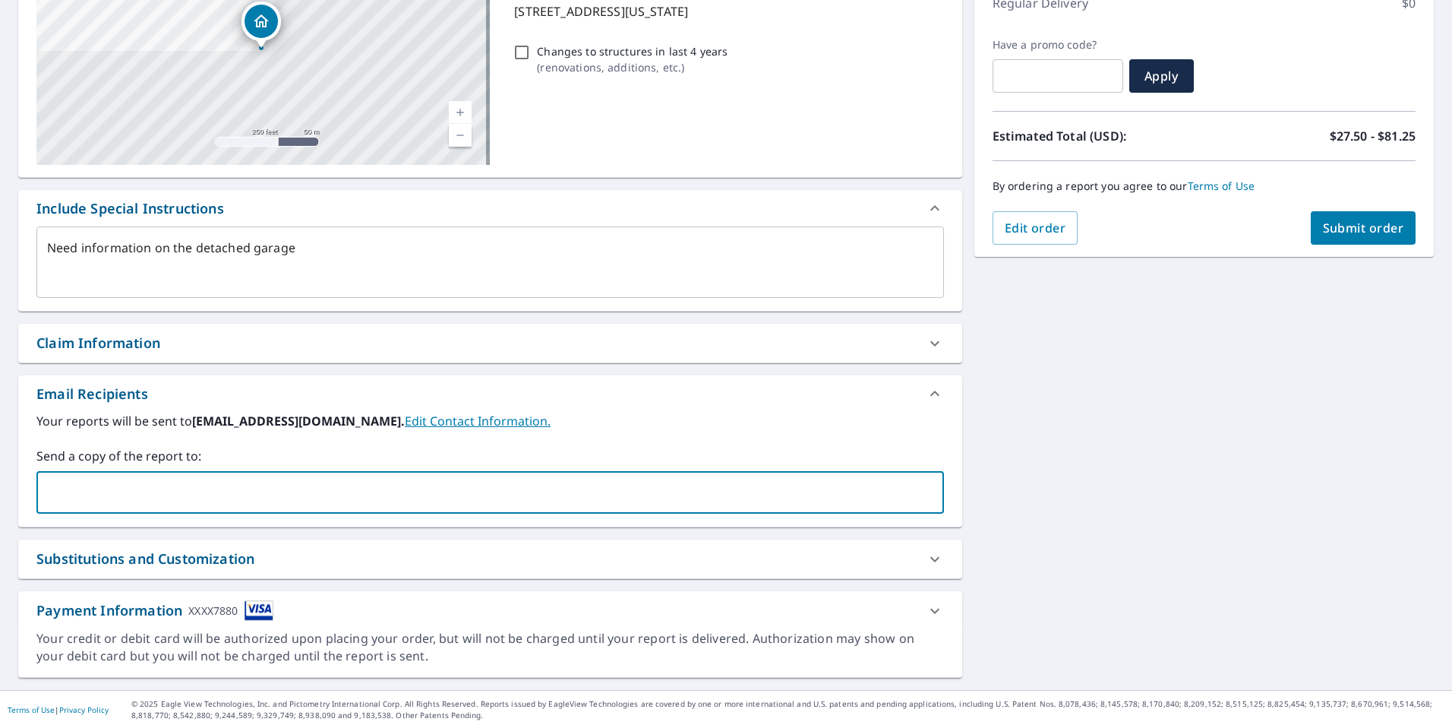
click at [273, 492] on input "text" at bounding box center [478, 492] width 871 height 29
type input "[PERSON_NAME][EMAIL_ADDRESS][DOMAIN_NAME]"
type textarea "x"
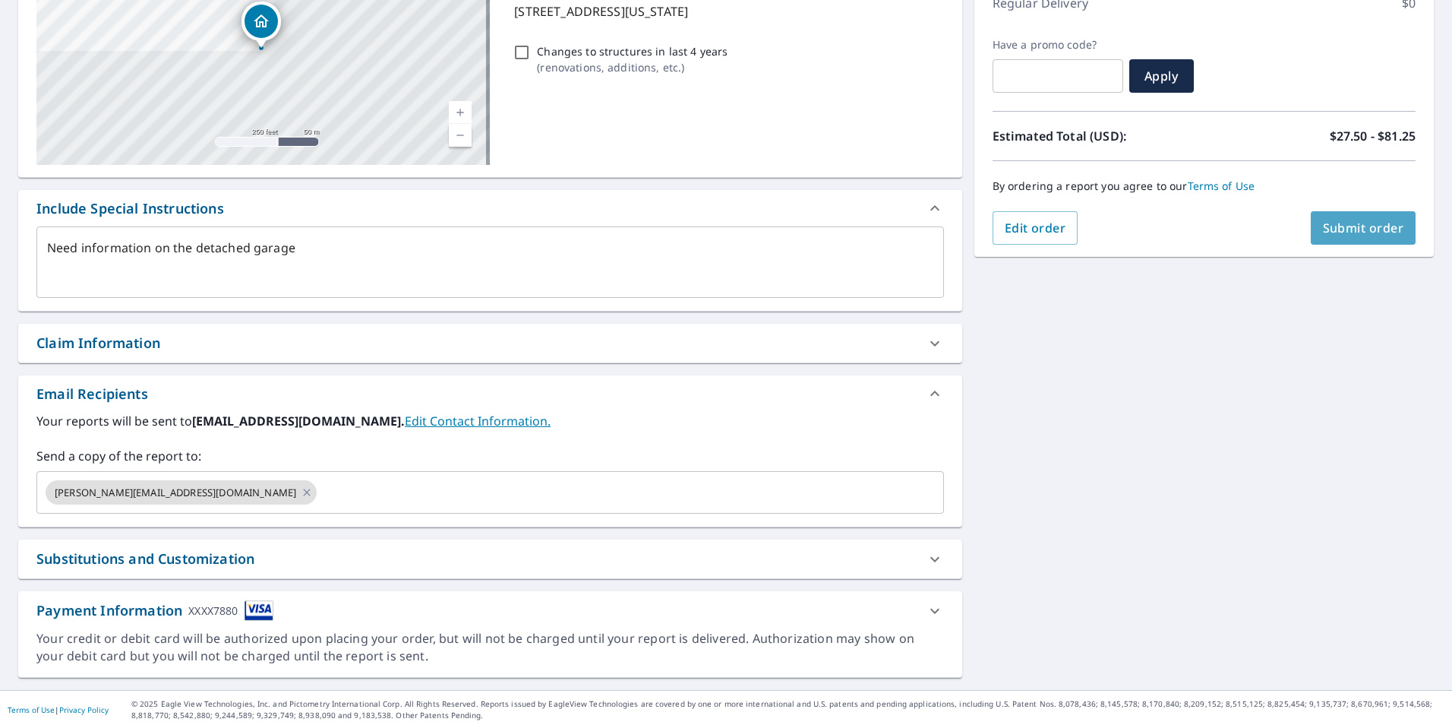
click at [1341, 230] on span "Submit order" at bounding box center [1363, 228] width 81 height 17
type textarea "x"
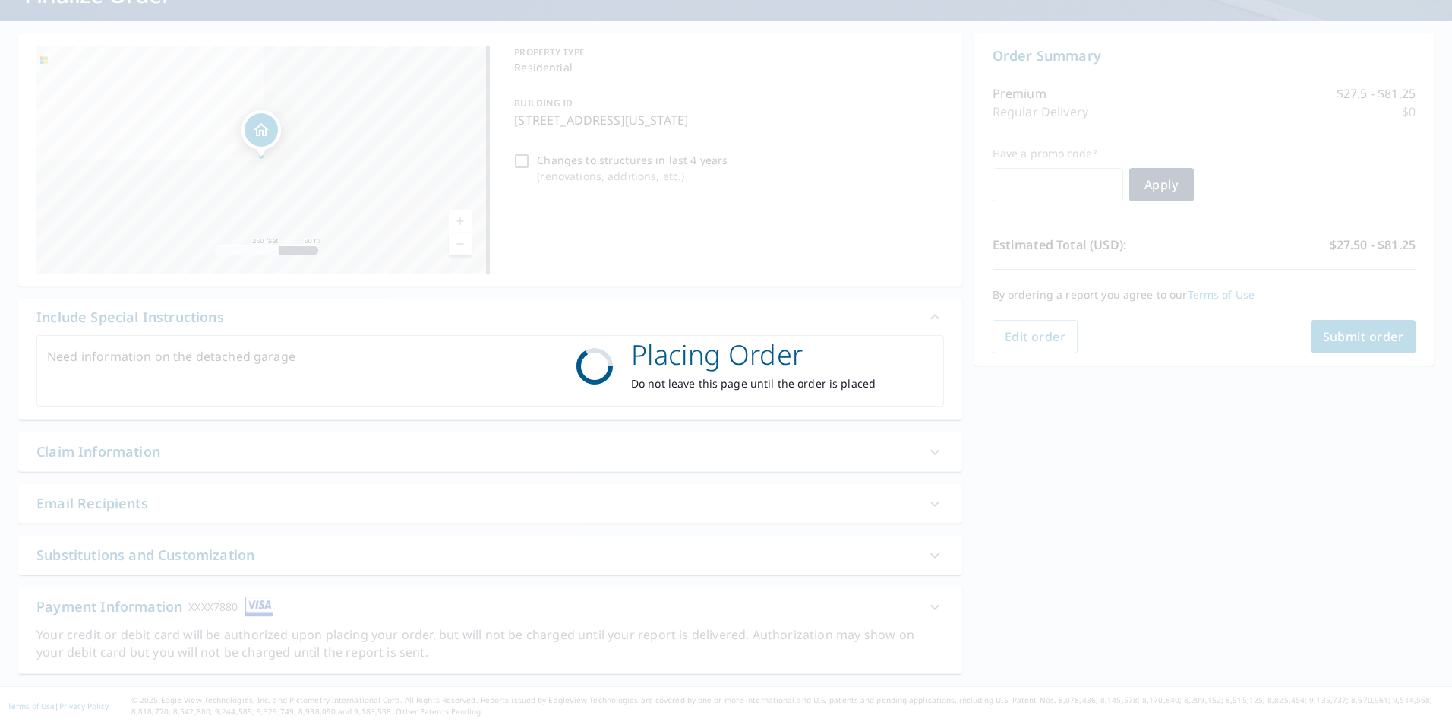
scroll to position [119, 0]
